Goal: Find contact information: Obtain details needed to contact an individual or organization

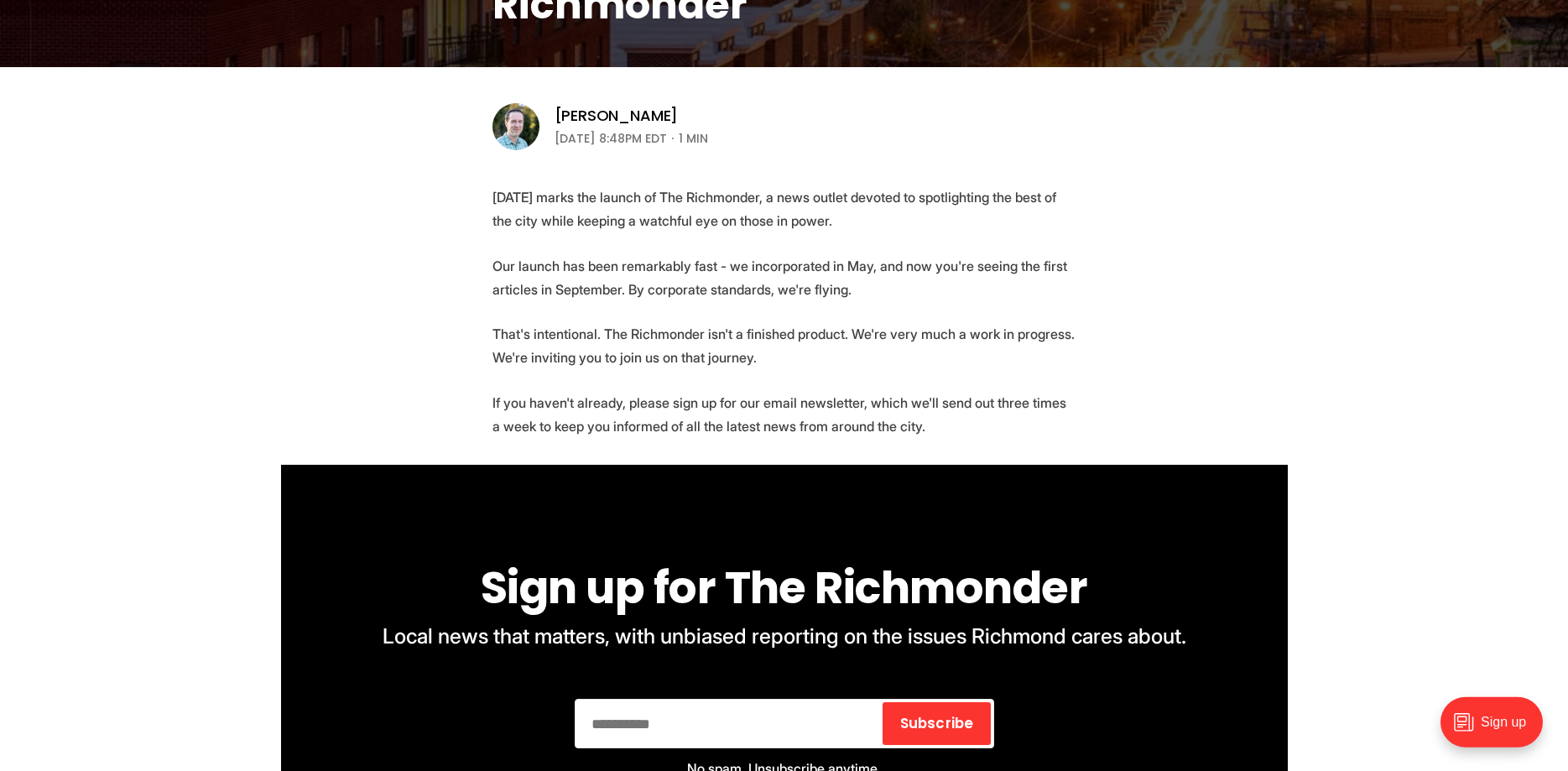
scroll to position [340, 0]
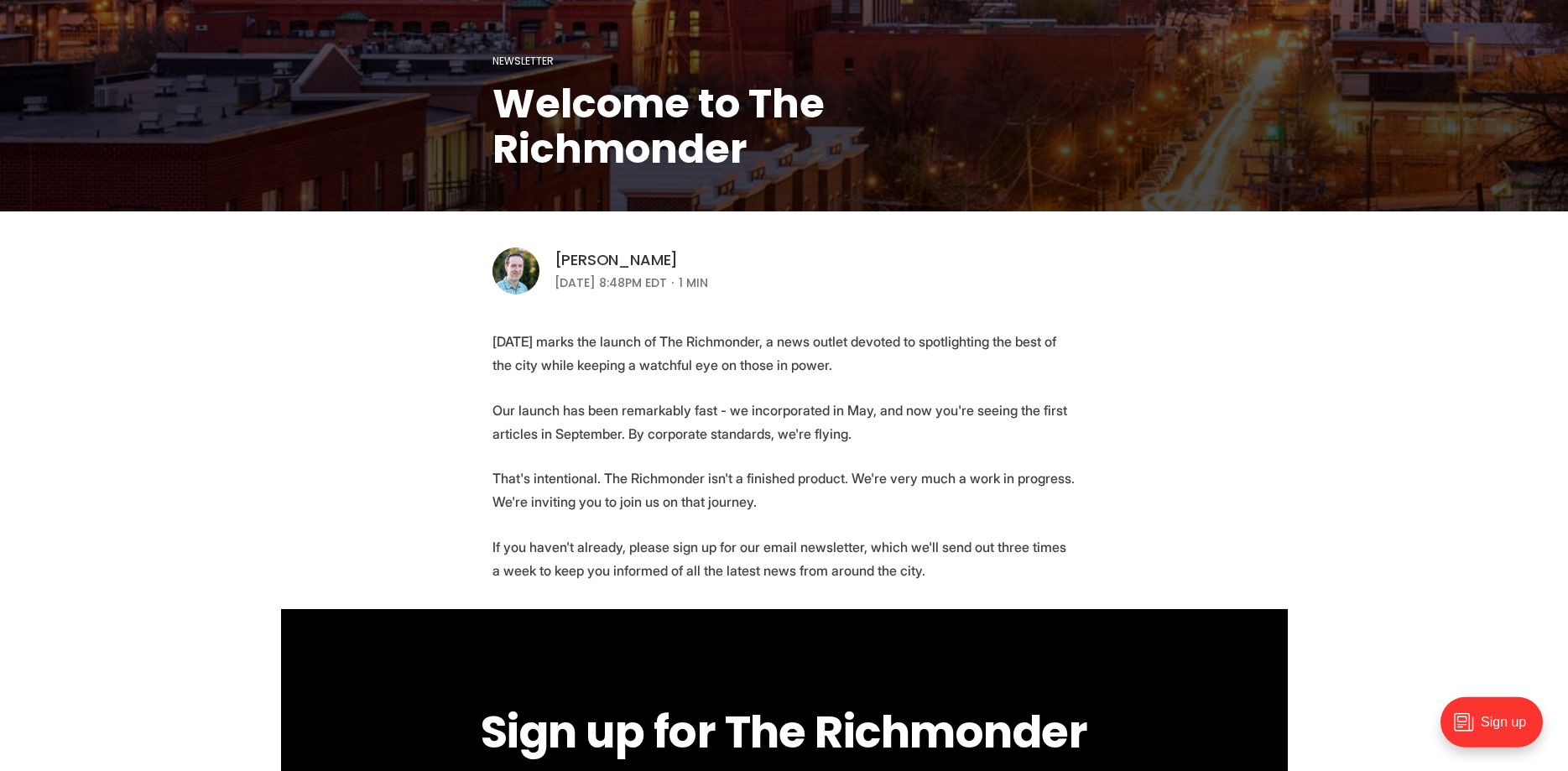
click at [639, 254] on link "[PERSON_NAME]" at bounding box center [616, 260] width 124 height 20
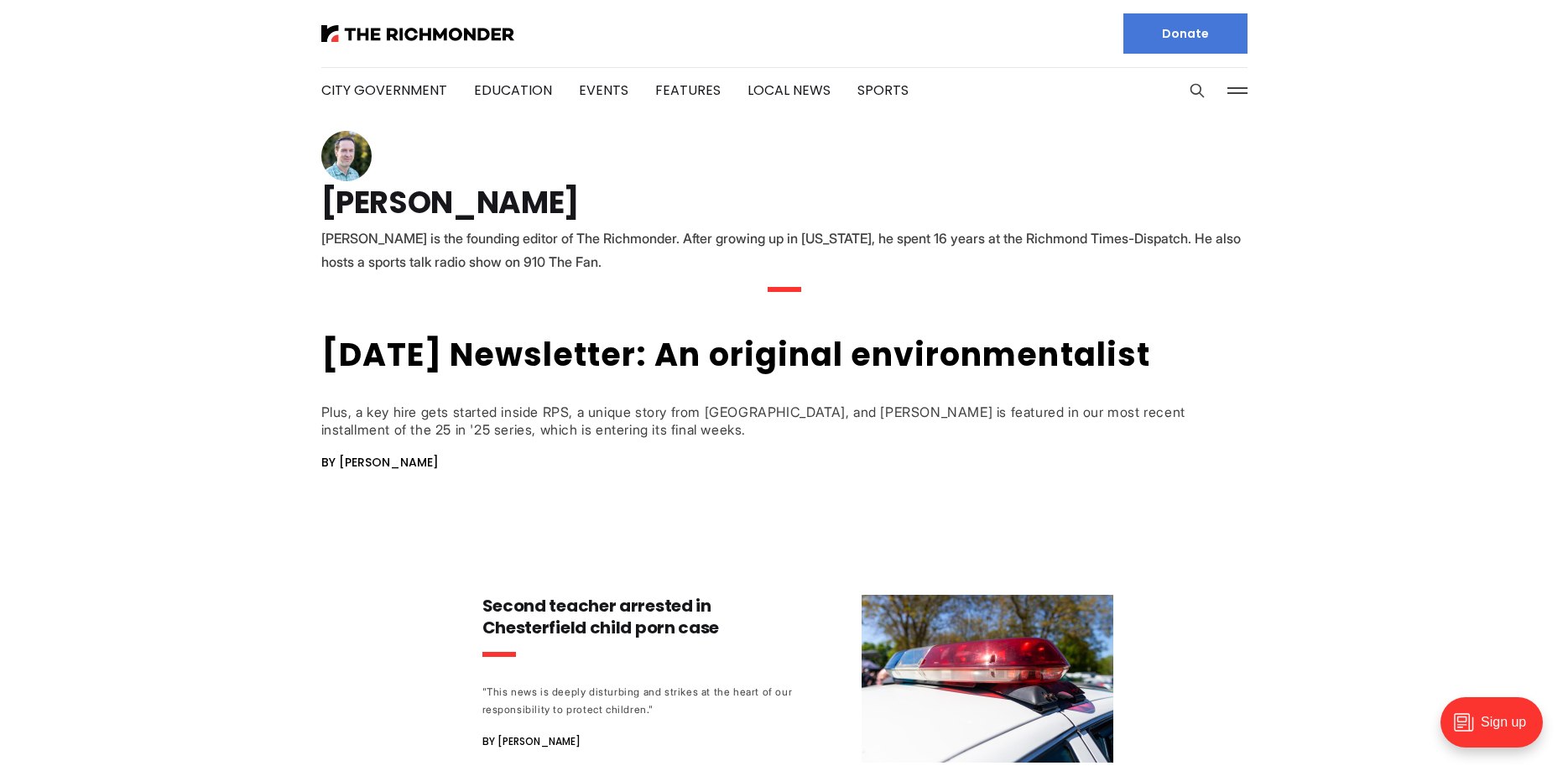
click at [348, 148] on img at bounding box center [346, 156] width 50 height 50
click at [375, 204] on h1 "[PERSON_NAME]" at bounding box center [784, 203] width 926 height 27
click at [1249, 84] on button at bounding box center [1237, 90] width 25 height 25
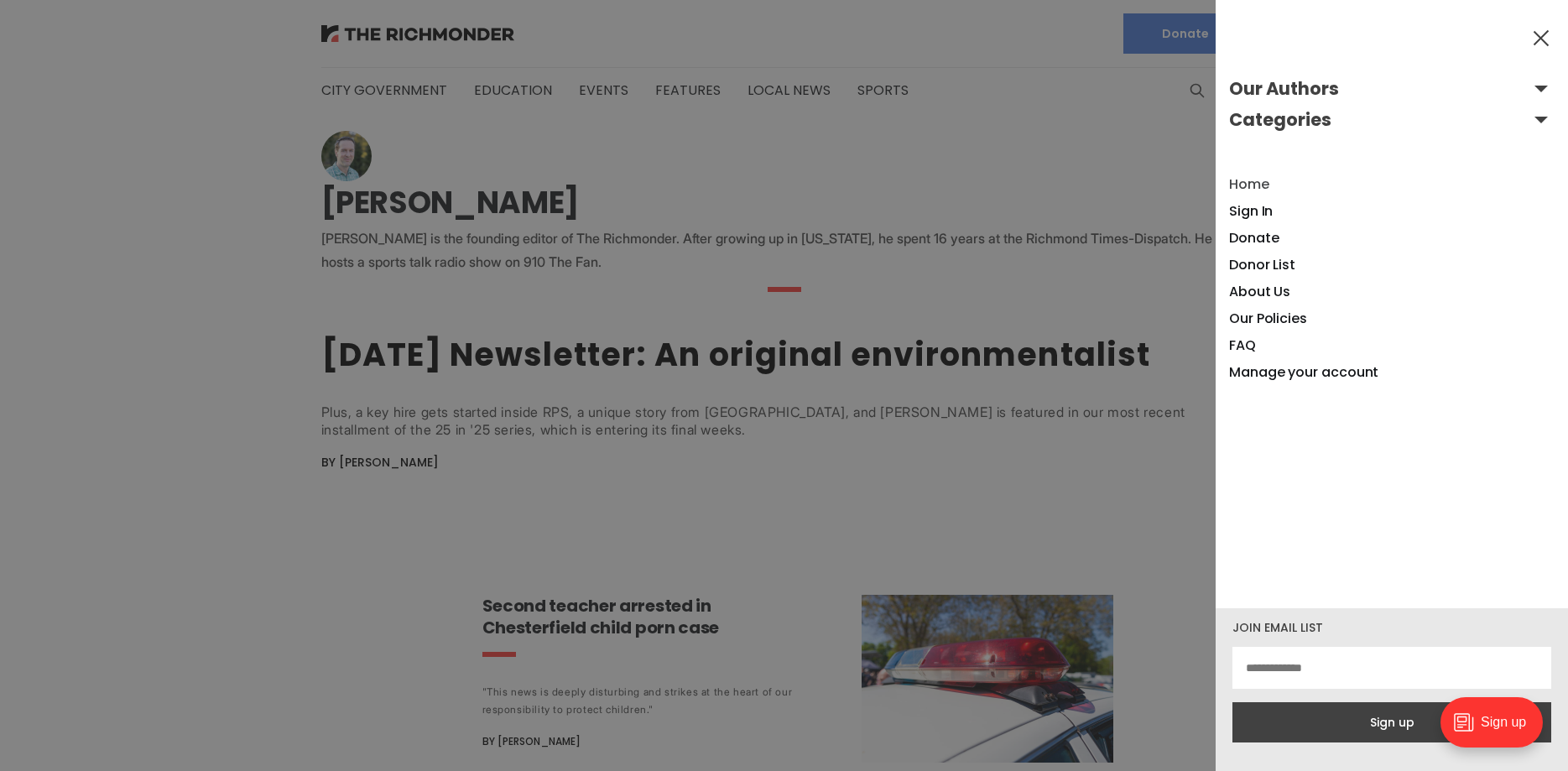
click at [1251, 181] on link "Home" at bounding box center [1249, 184] width 40 height 20
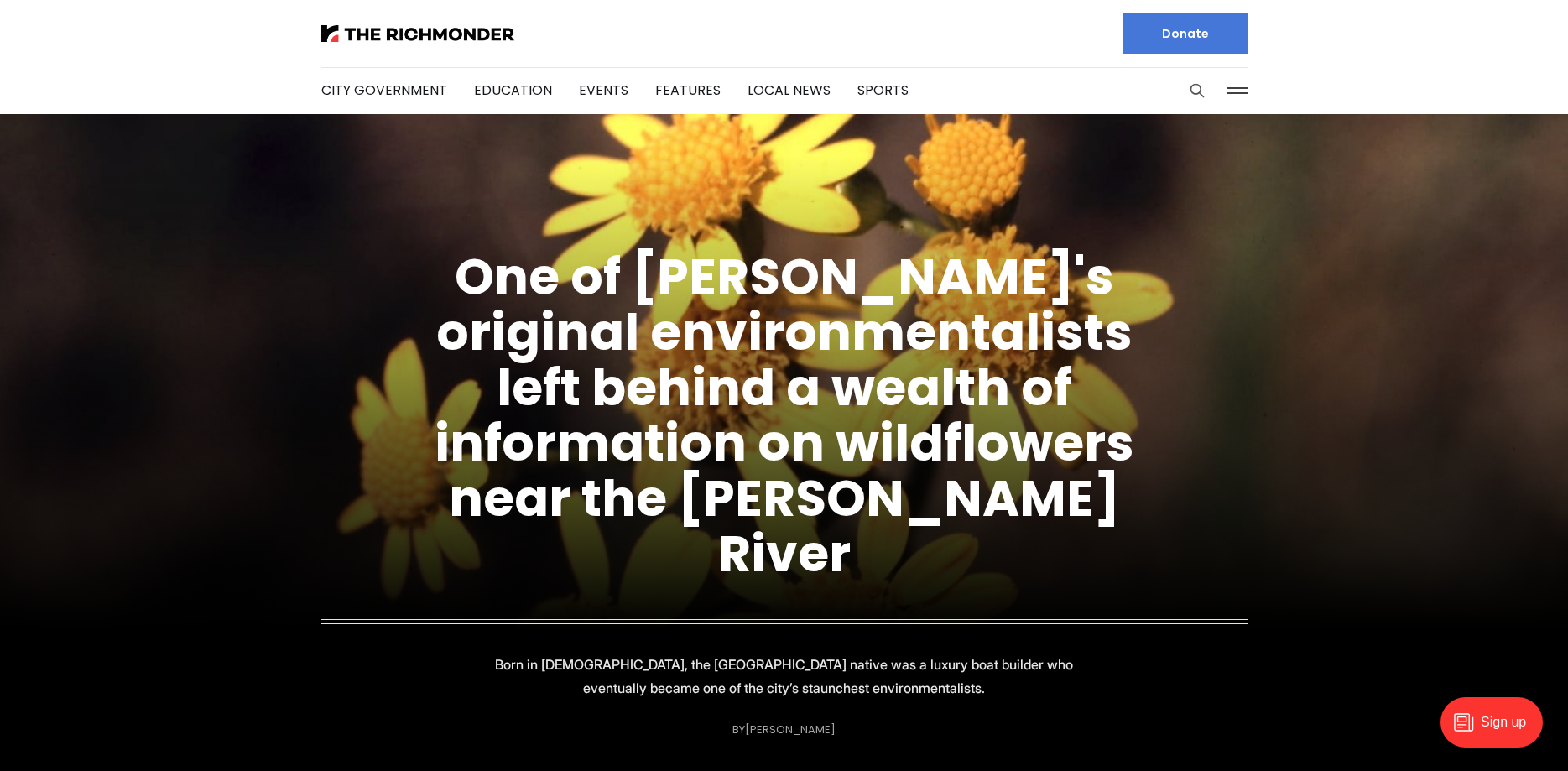
click at [1198, 87] on icon "Search this site" at bounding box center [1197, 91] width 17 height 17
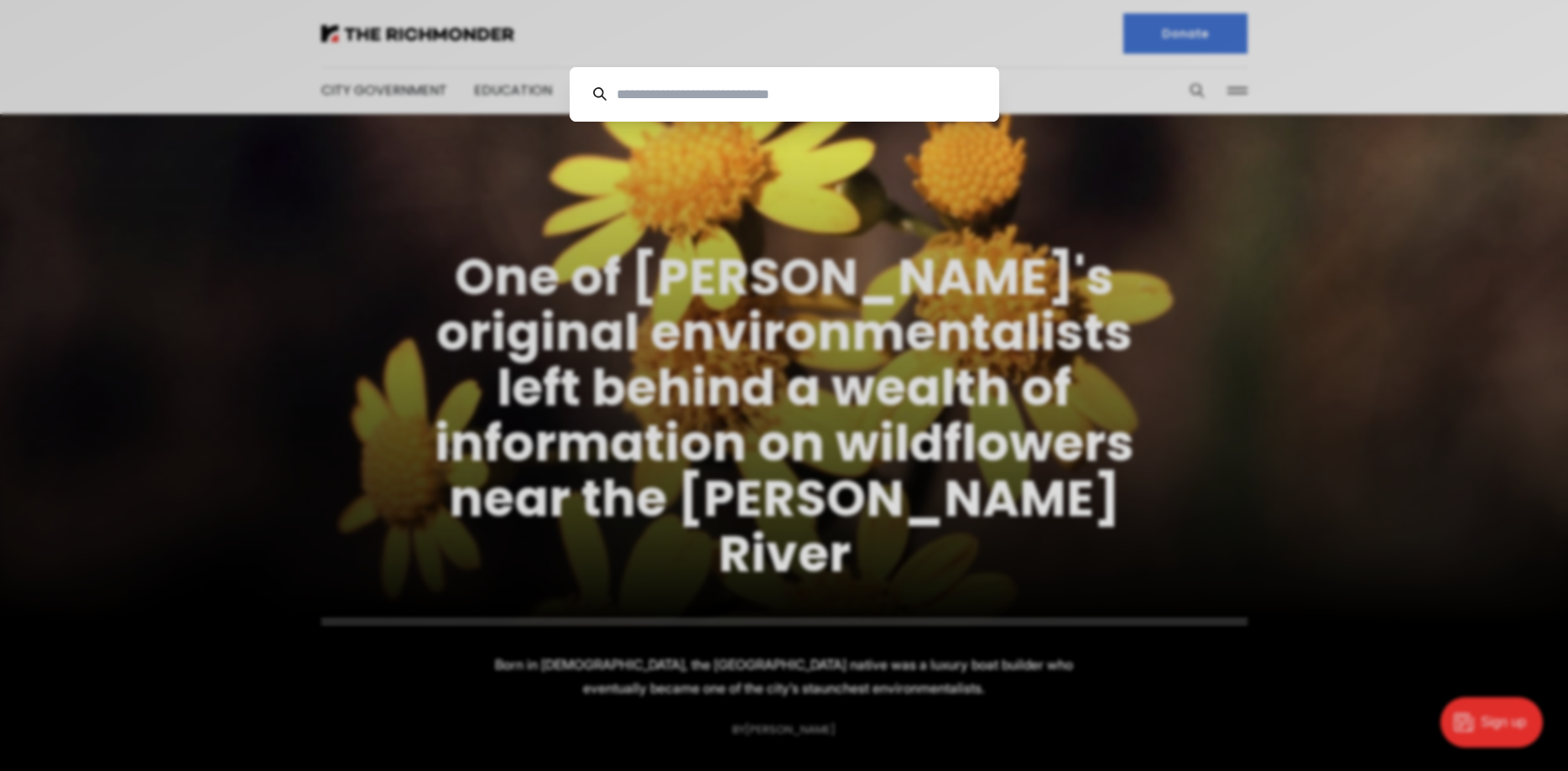
click at [1236, 88] on div "Cancel" at bounding box center [784, 386] width 1568 height 771
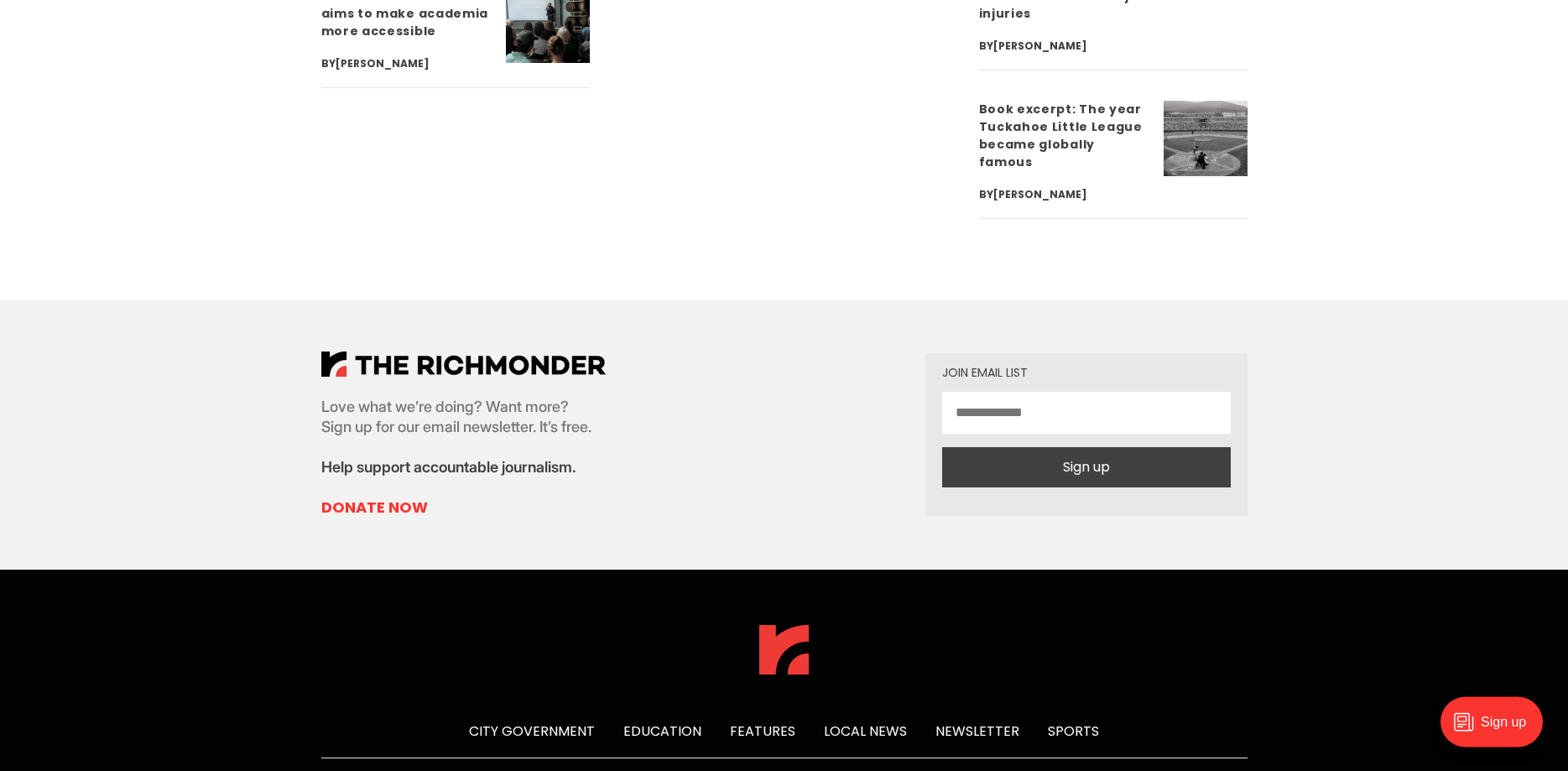
scroll to position [6241, 0]
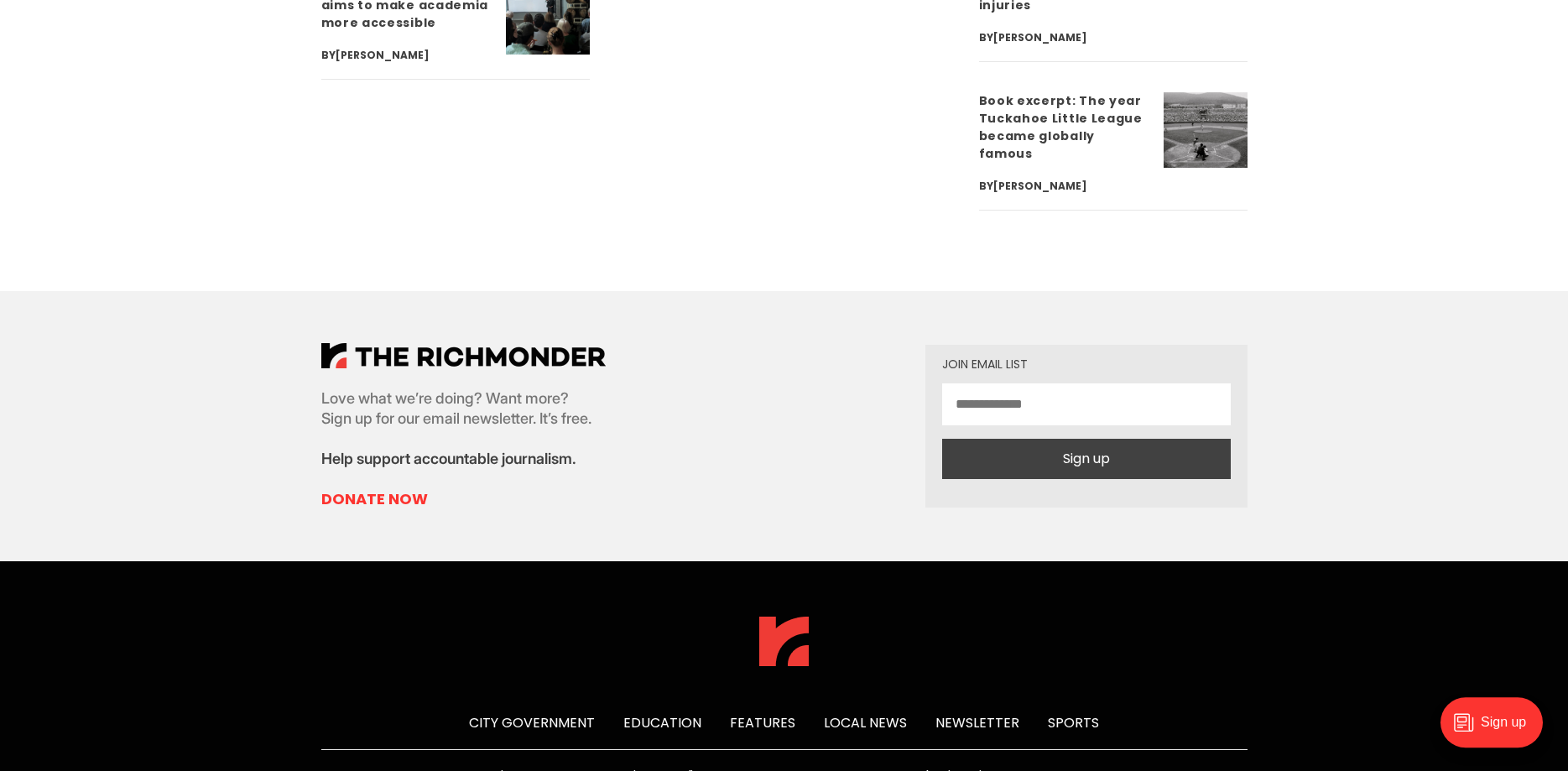
click at [1051, 766] on link "Contact" at bounding box center [1046, 777] width 55 height 20
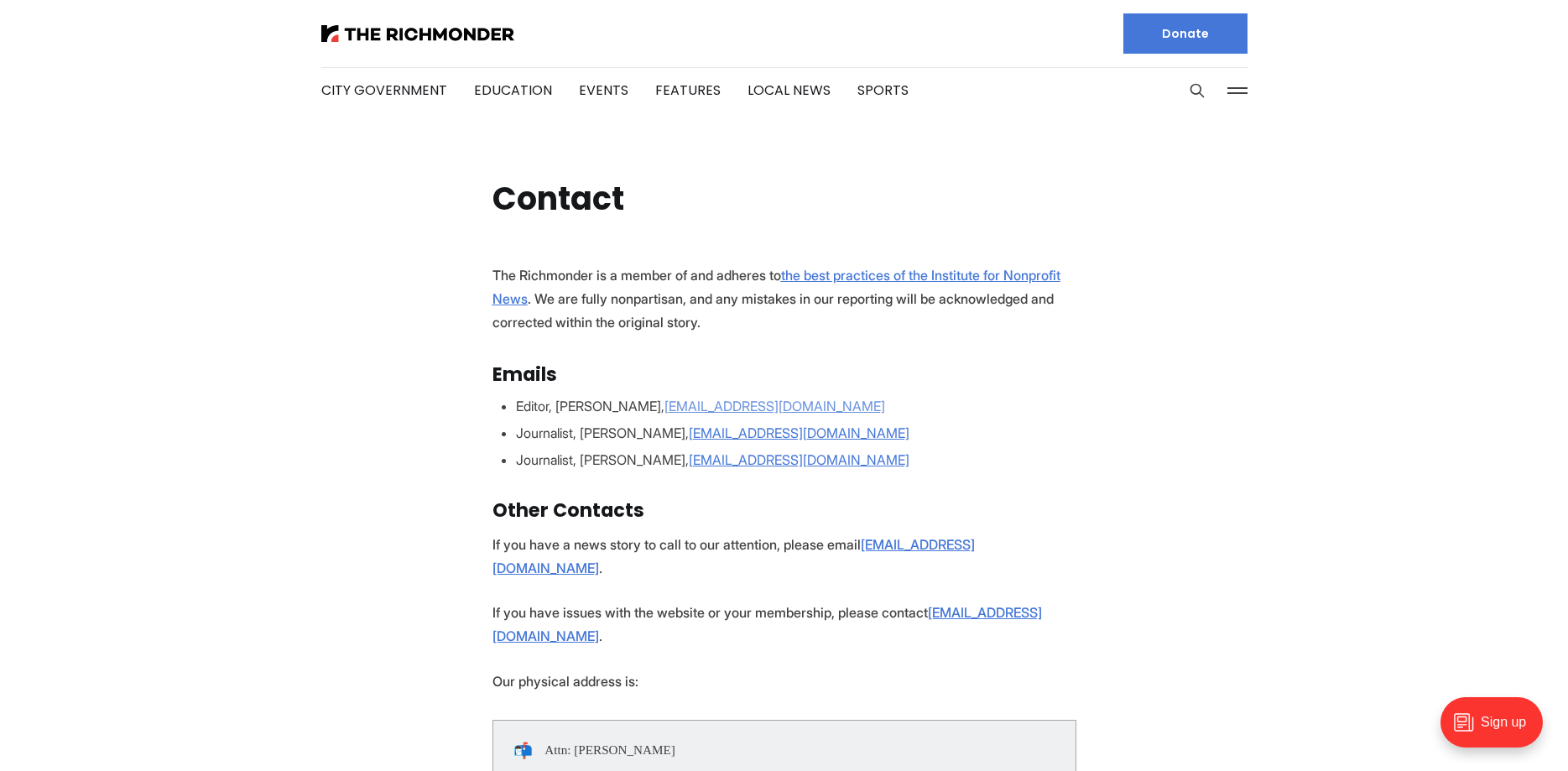
click at [751, 406] on u "mphillips@richmonder.org" at bounding box center [775, 406] width 221 height 17
